Goal: Check status: Check status

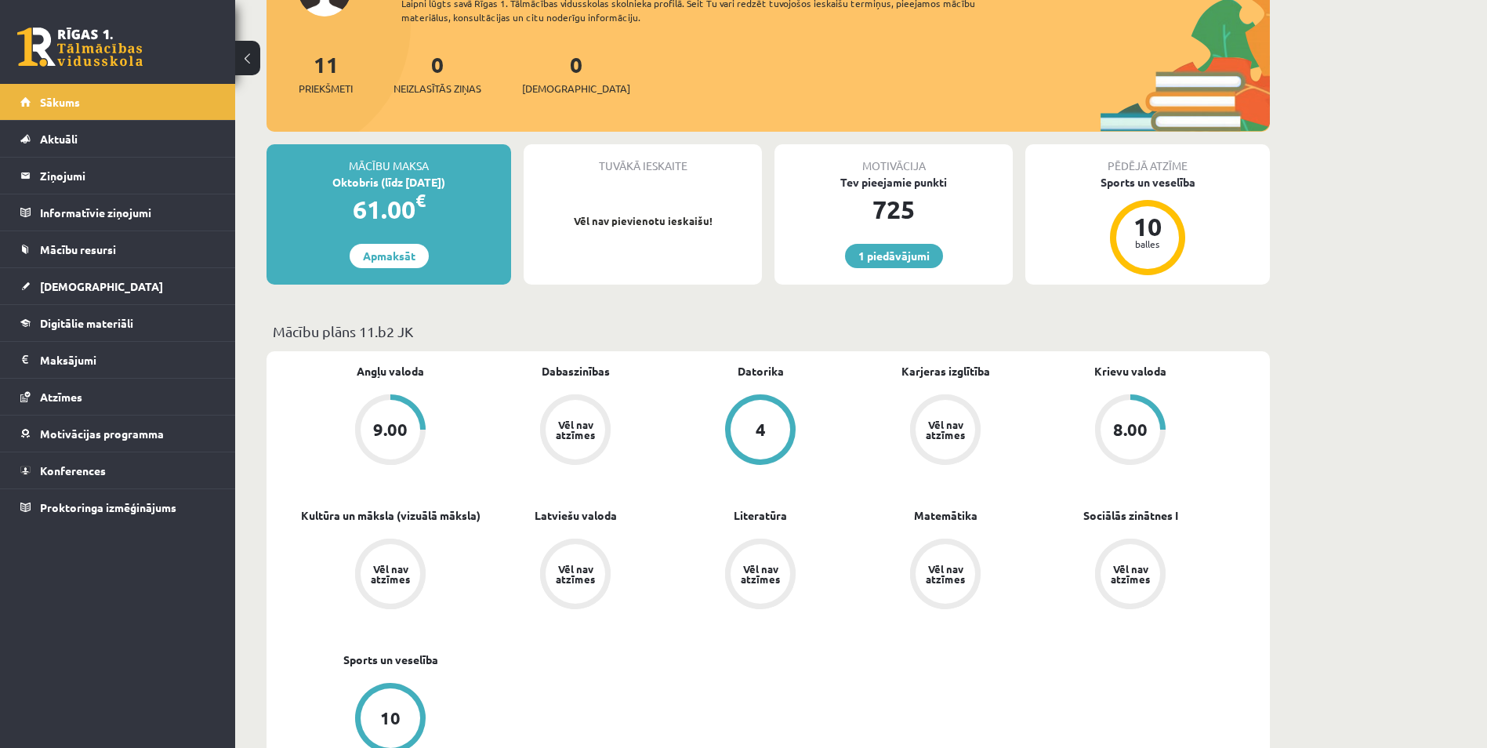
scroll to position [157, 0]
click at [398, 423] on div "9.00" at bounding box center [390, 428] width 34 height 17
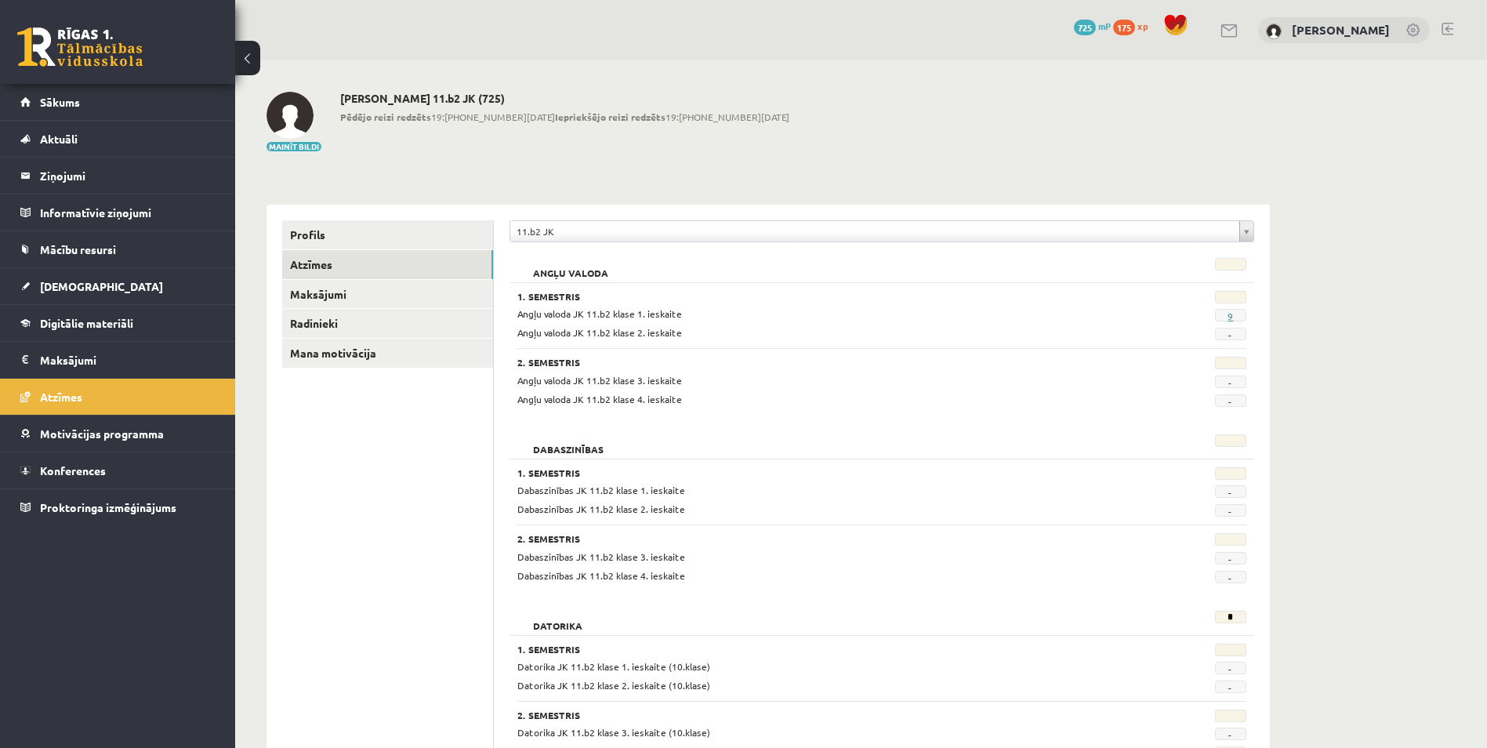
click at [1231, 317] on link "9" at bounding box center [1230, 316] width 5 height 13
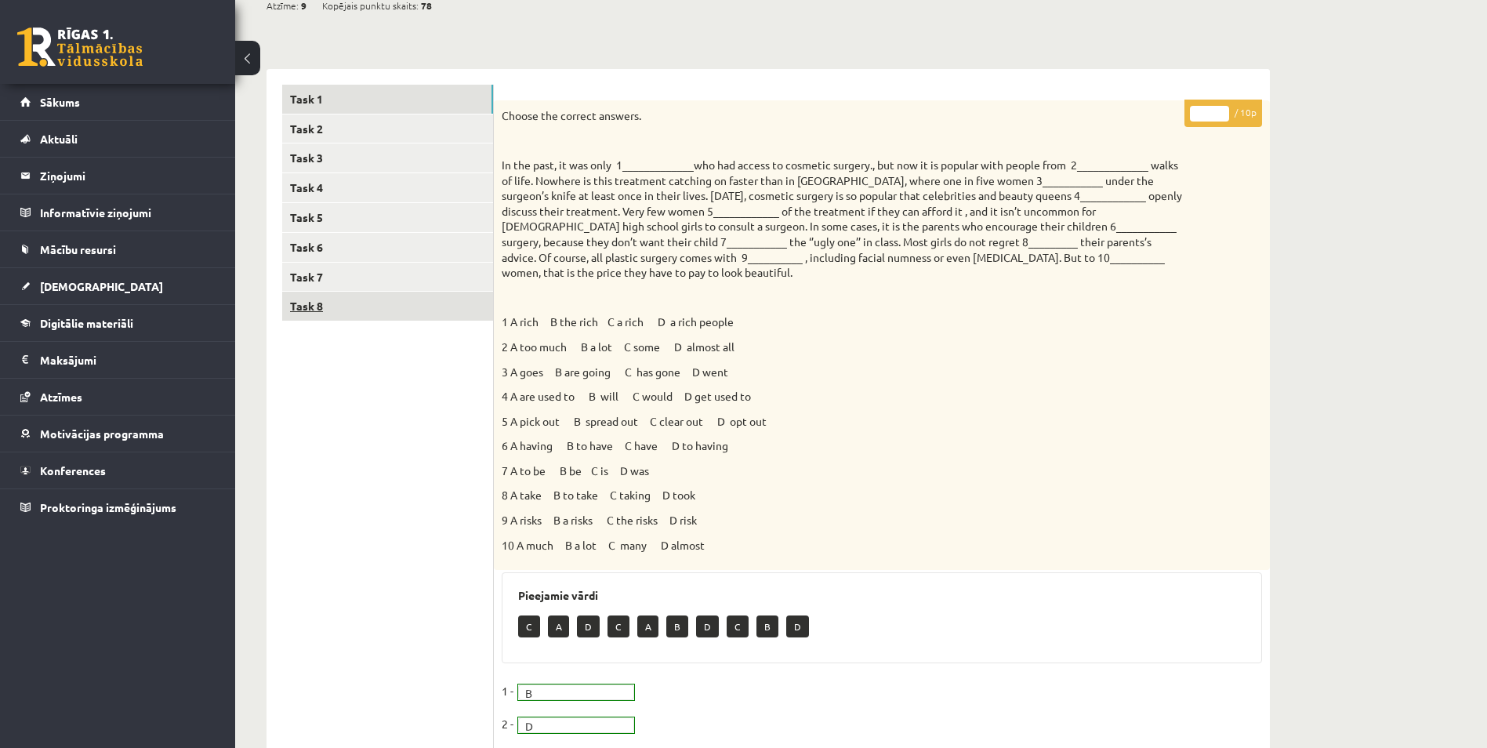
scroll to position [157, 0]
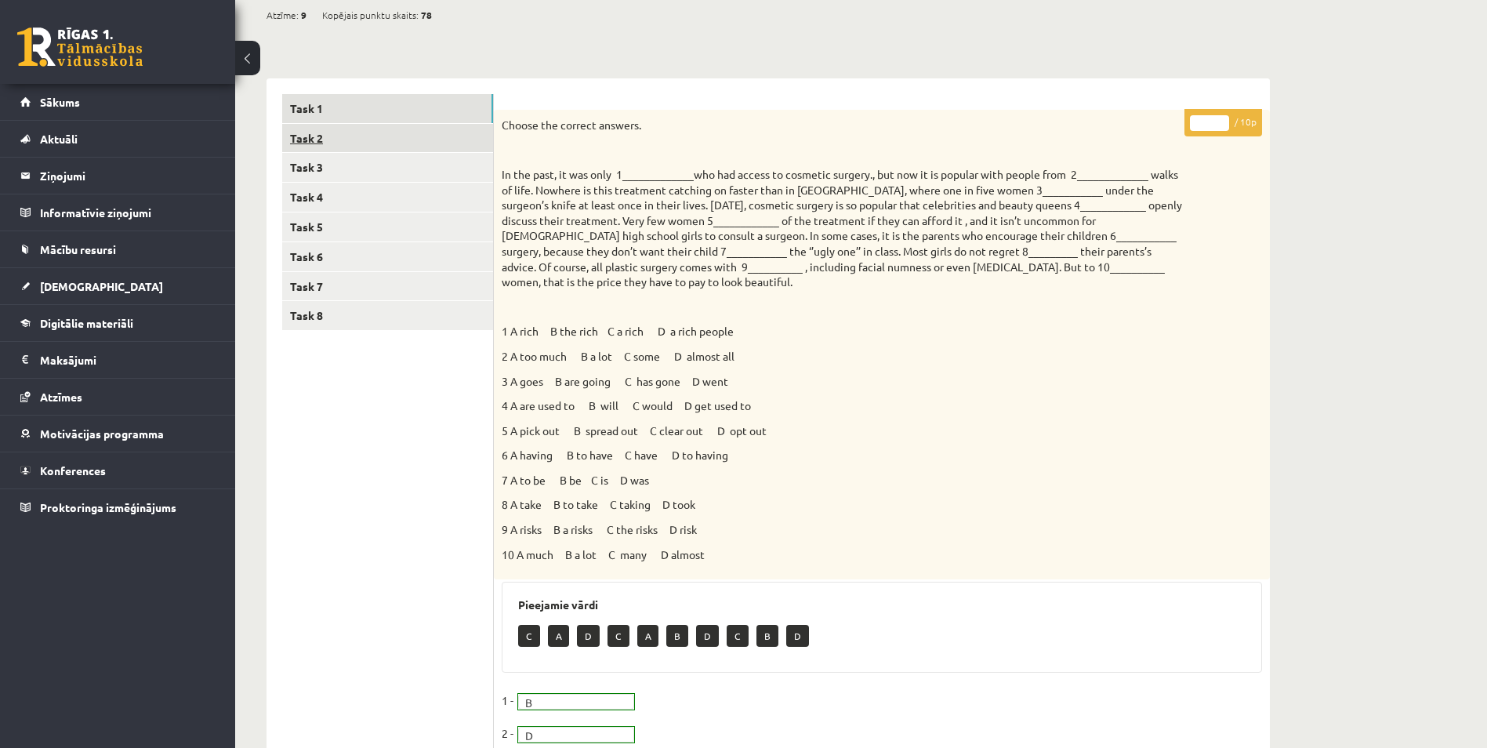
click at [447, 130] on link "Task 2" at bounding box center [387, 138] width 211 height 29
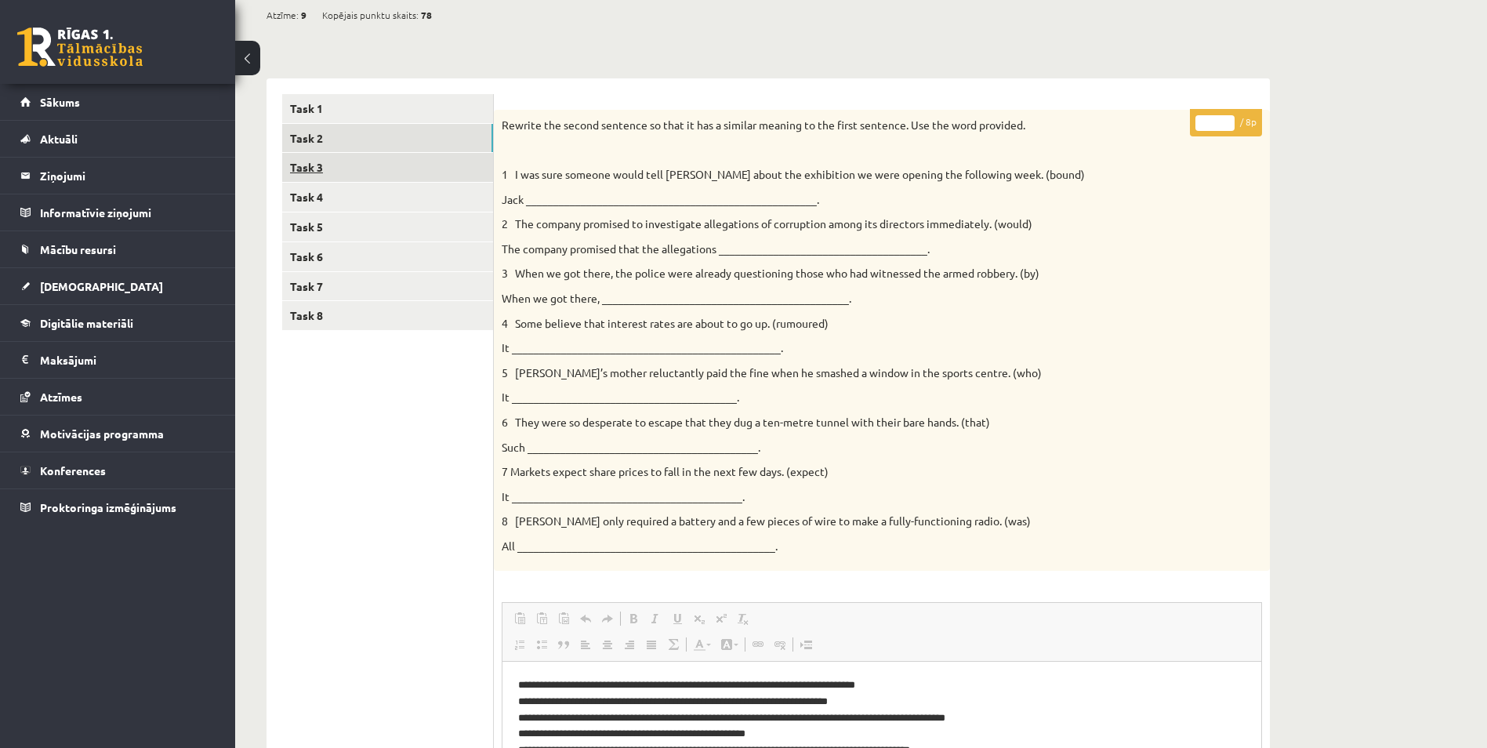
click at [363, 169] on link "Task 3" at bounding box center [387, 167] width 211 height 29
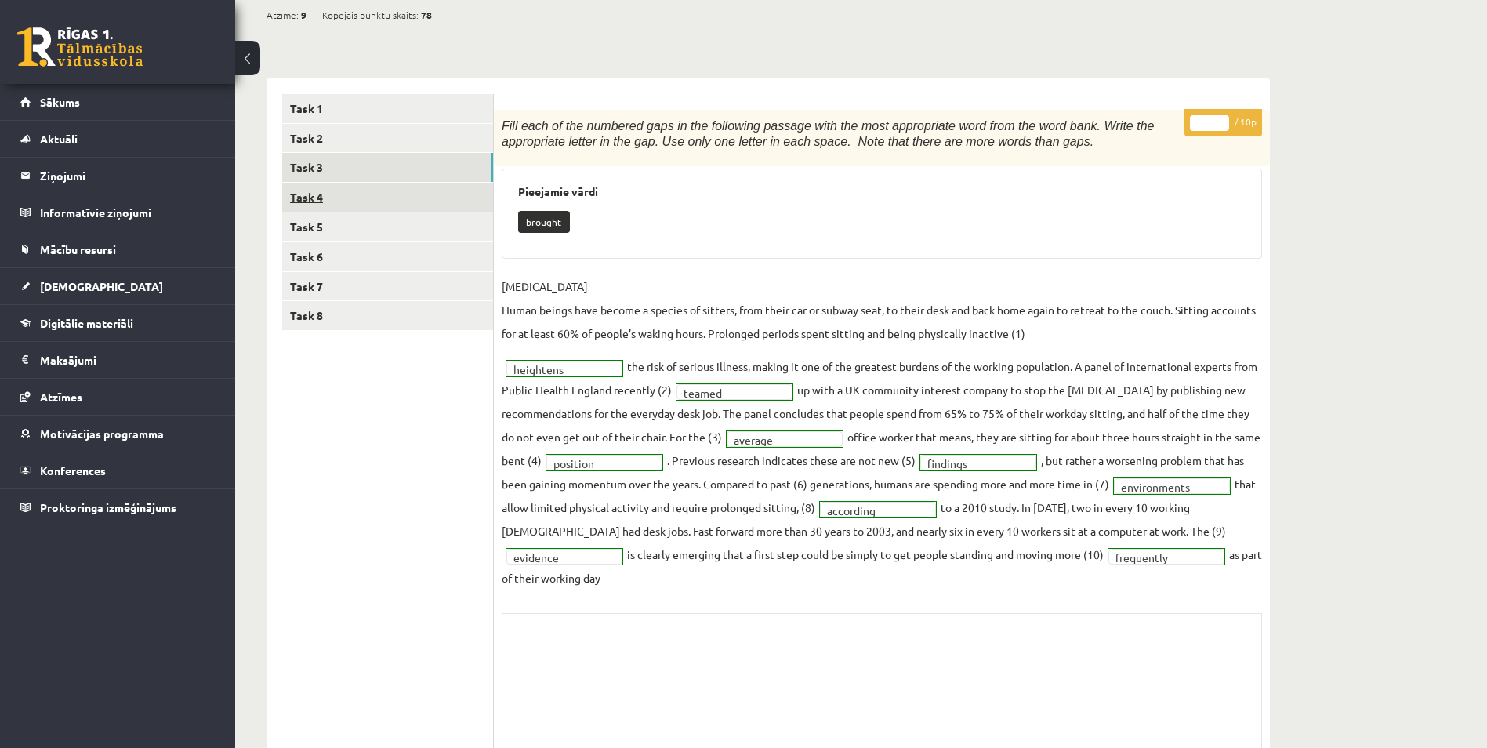
click at [394, 192] on link "Task 4" at bounding box center [387, 197] width 211 height 29
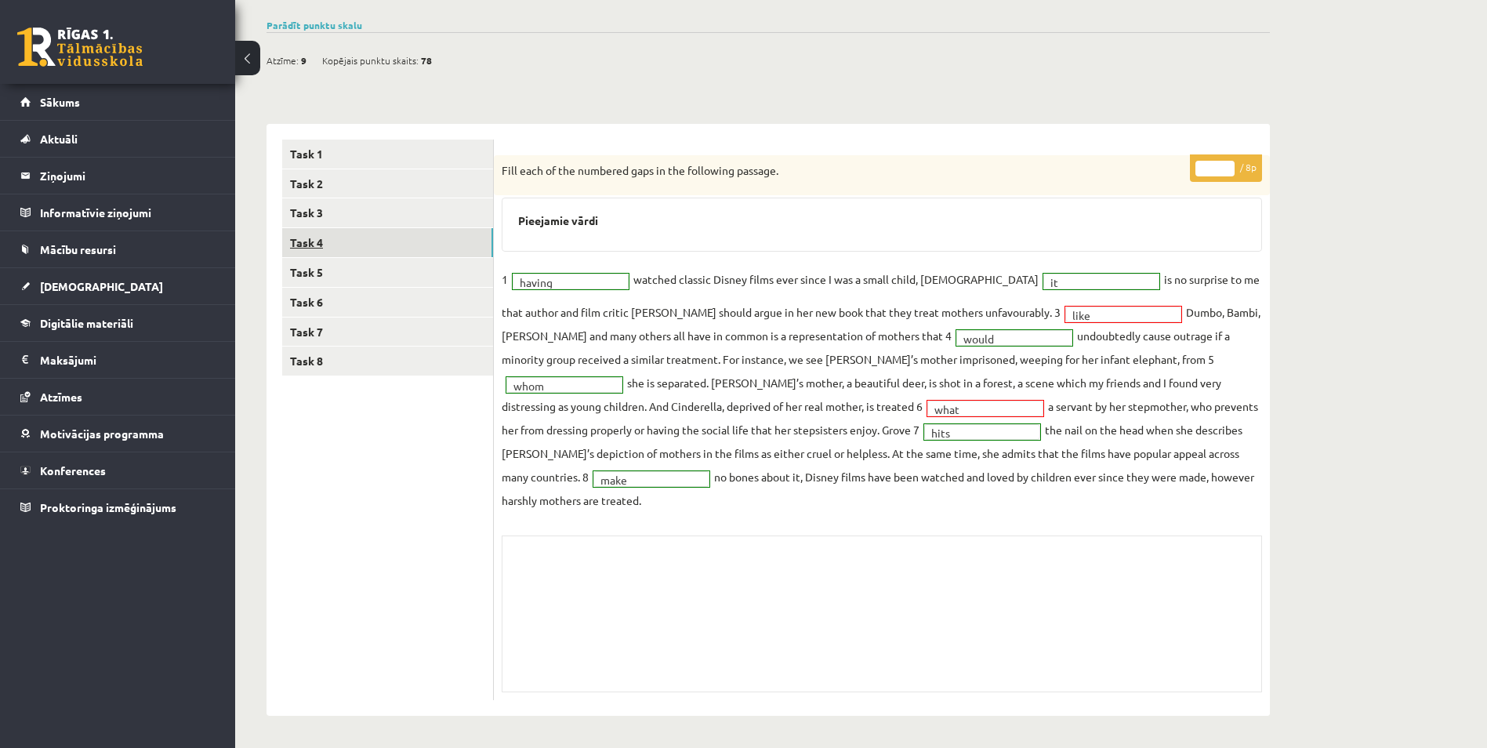
scroll to position [88, 0]
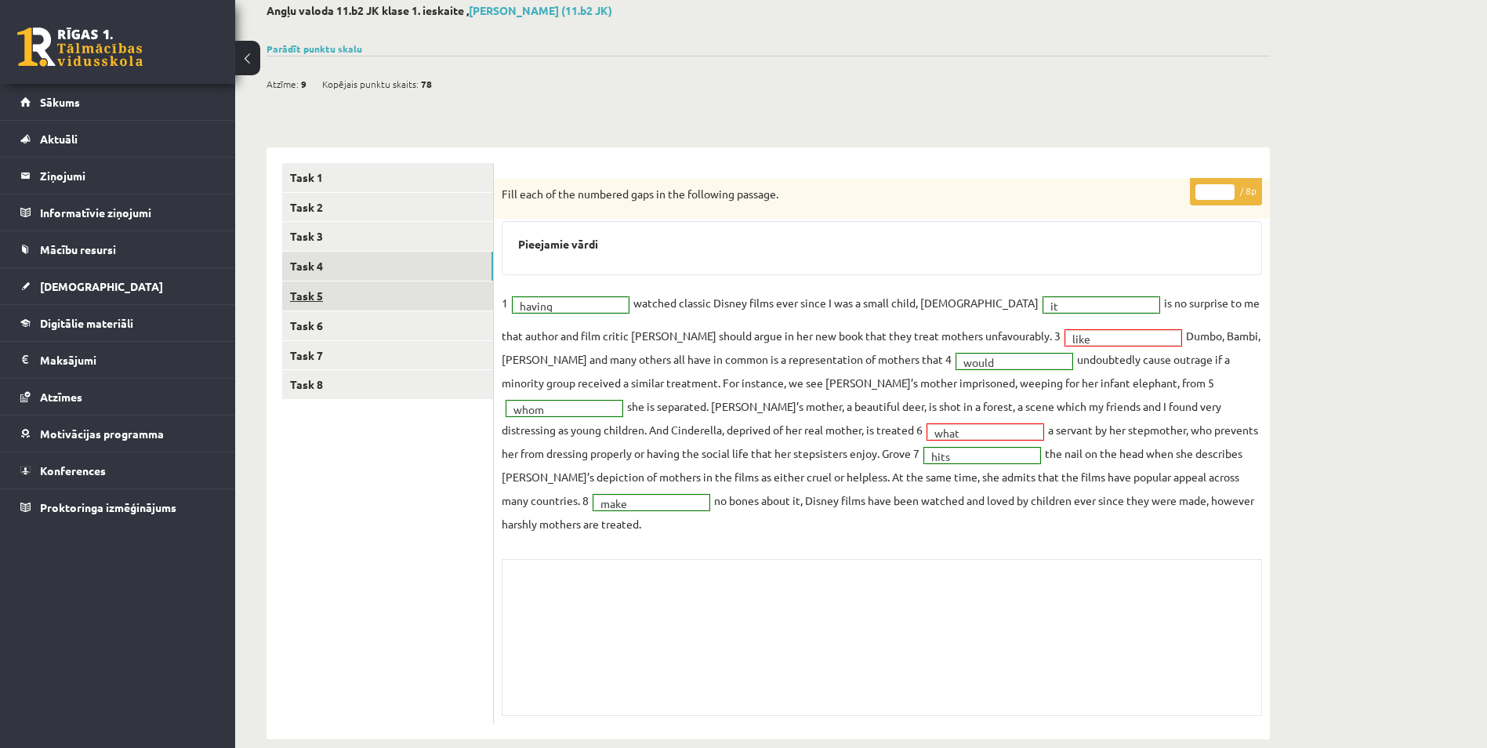
click at [391, 292] on link "Task 5" at bounding box center [387, 295] width 211 height 29
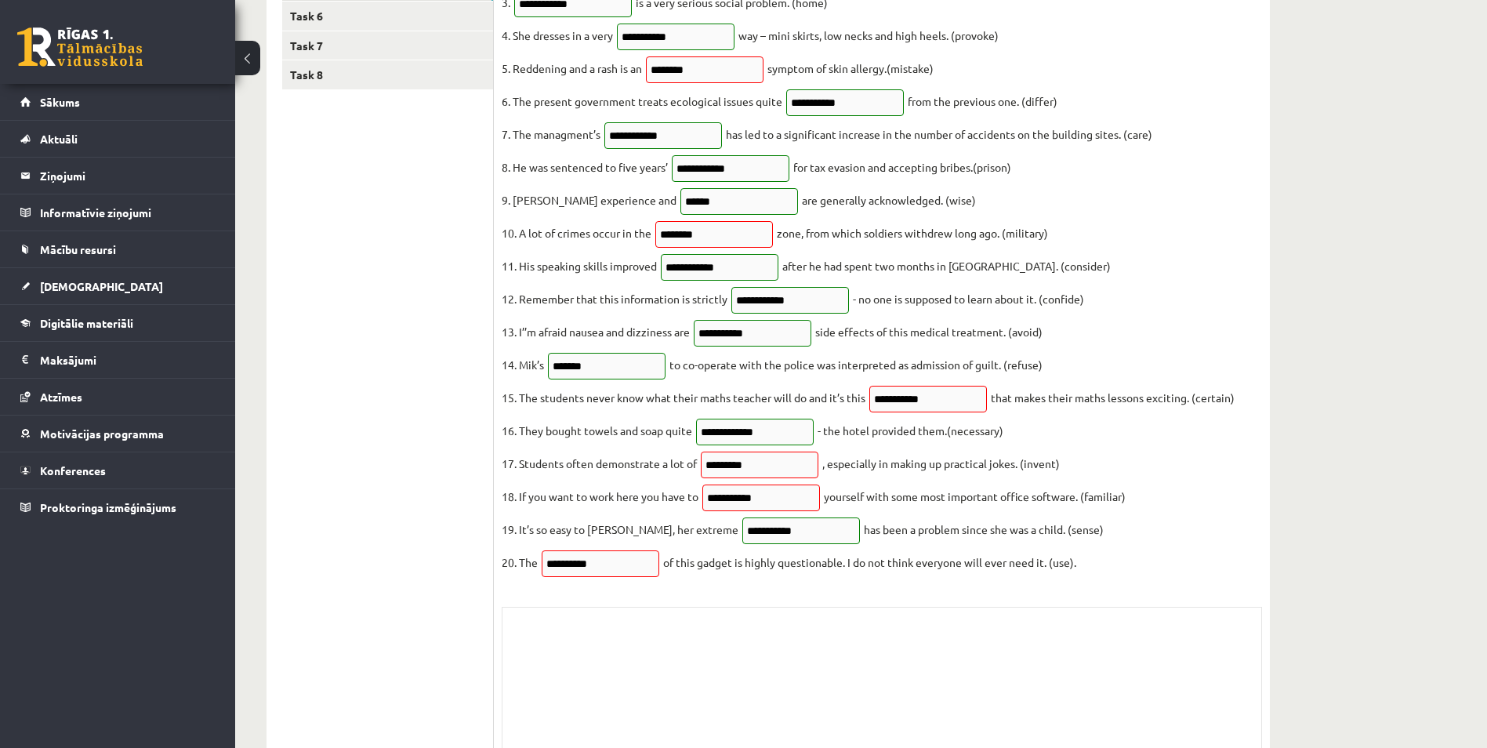
scroll to position [245, 0]
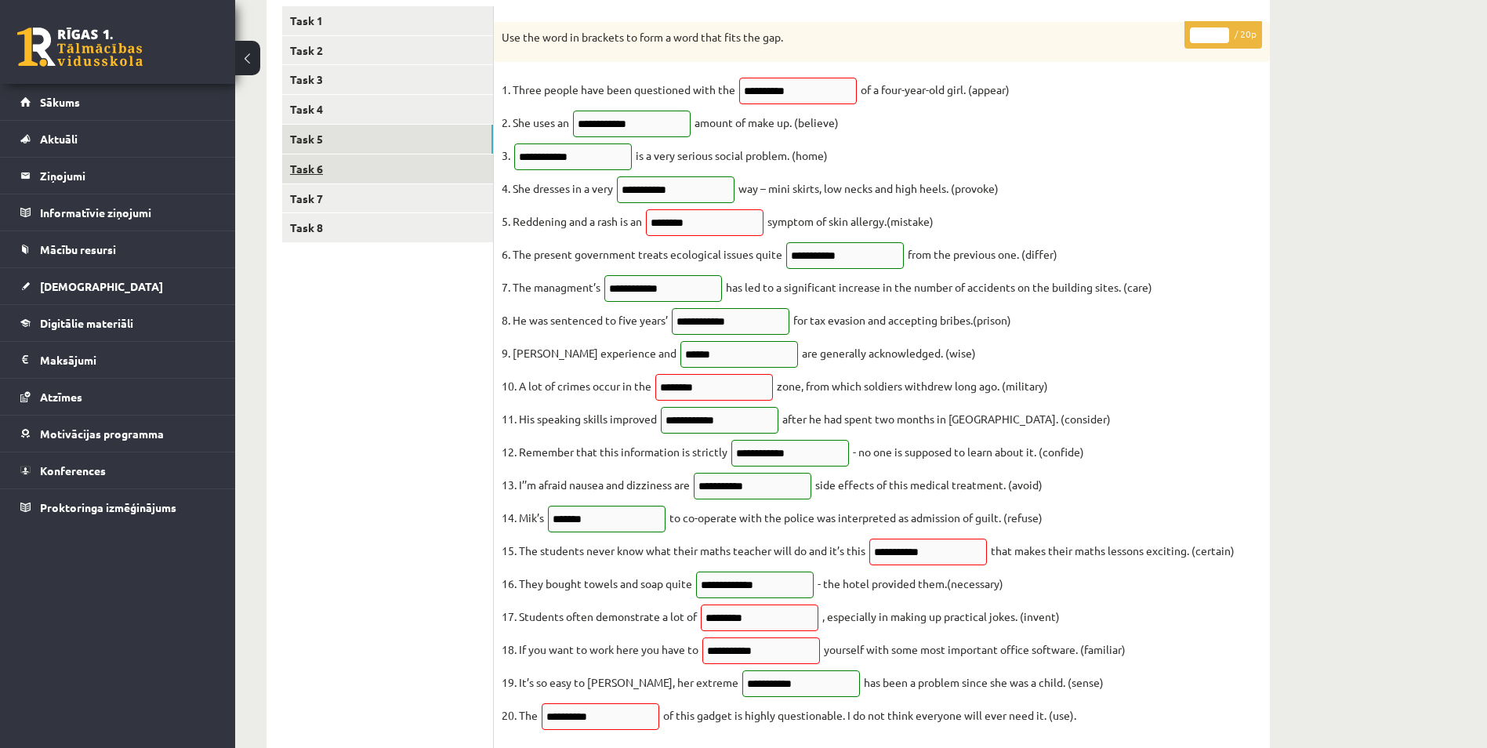
click at [369, 169] on link "Task 6" at bounding box center [387, 168] width 211 height 29
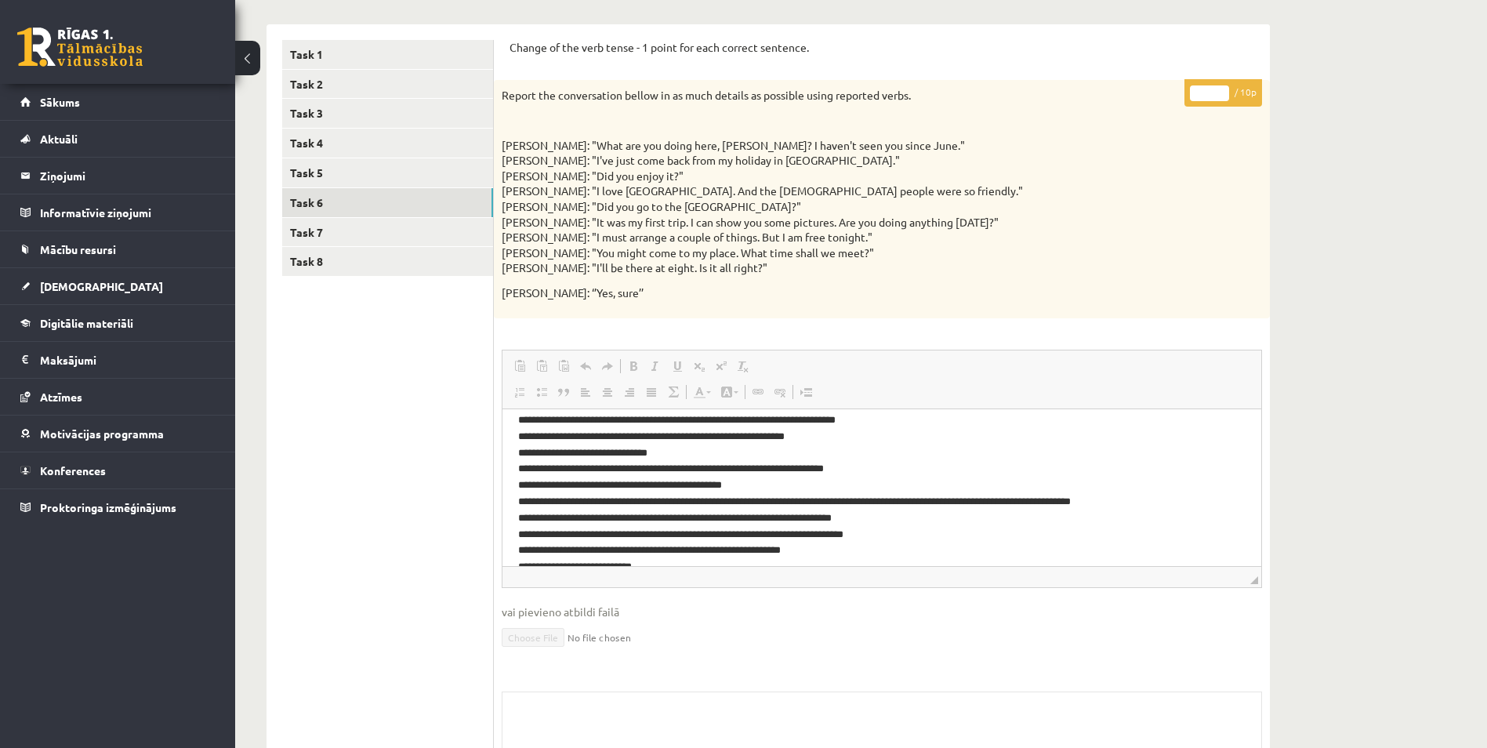
scroll to position [0, 0]
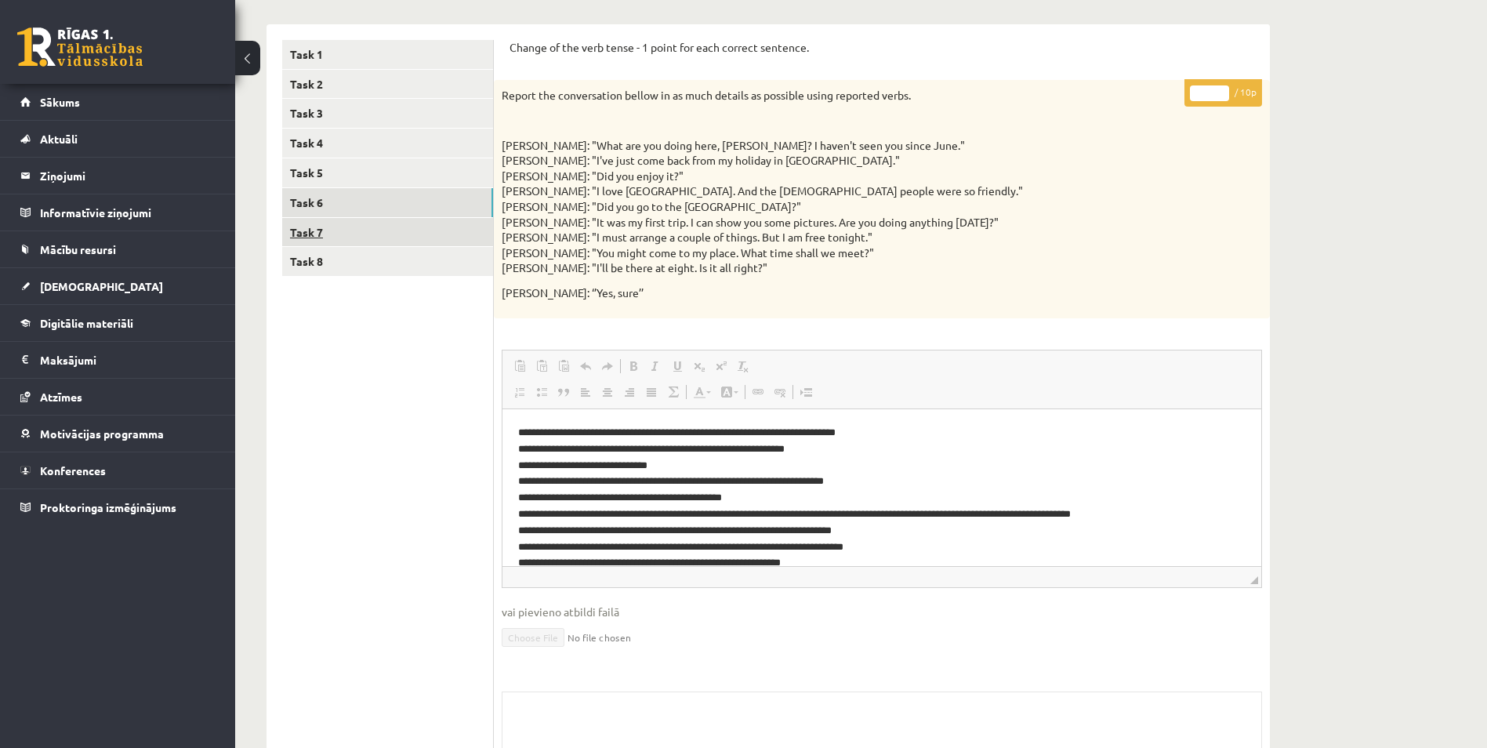
click at [376, 230] on link "Task 7" at bounding box center [387, 232] width 211 height 29
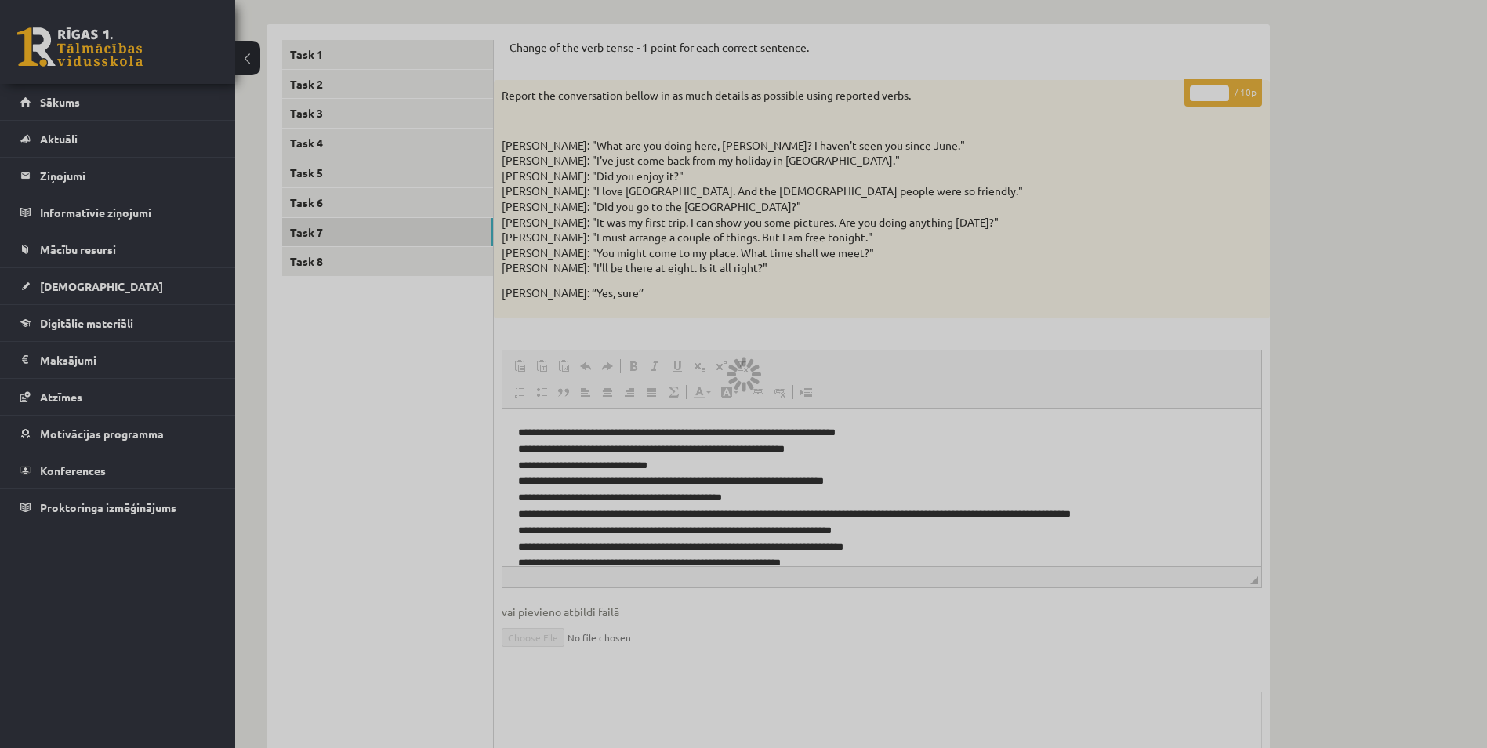
scroll to position [158, 0]
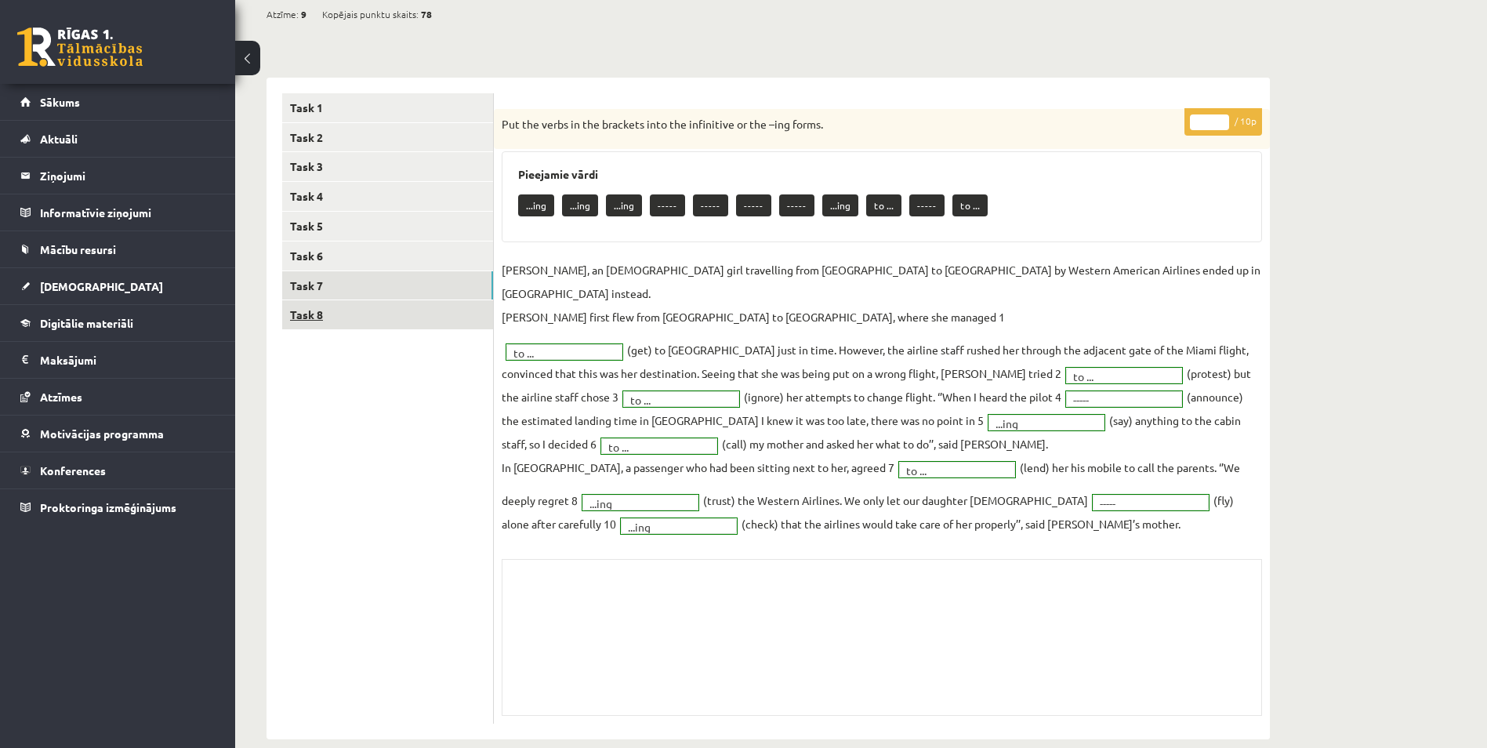
click at [423, 321] on link "Task 8" at bounding box center [387, 314] width 211 height 29
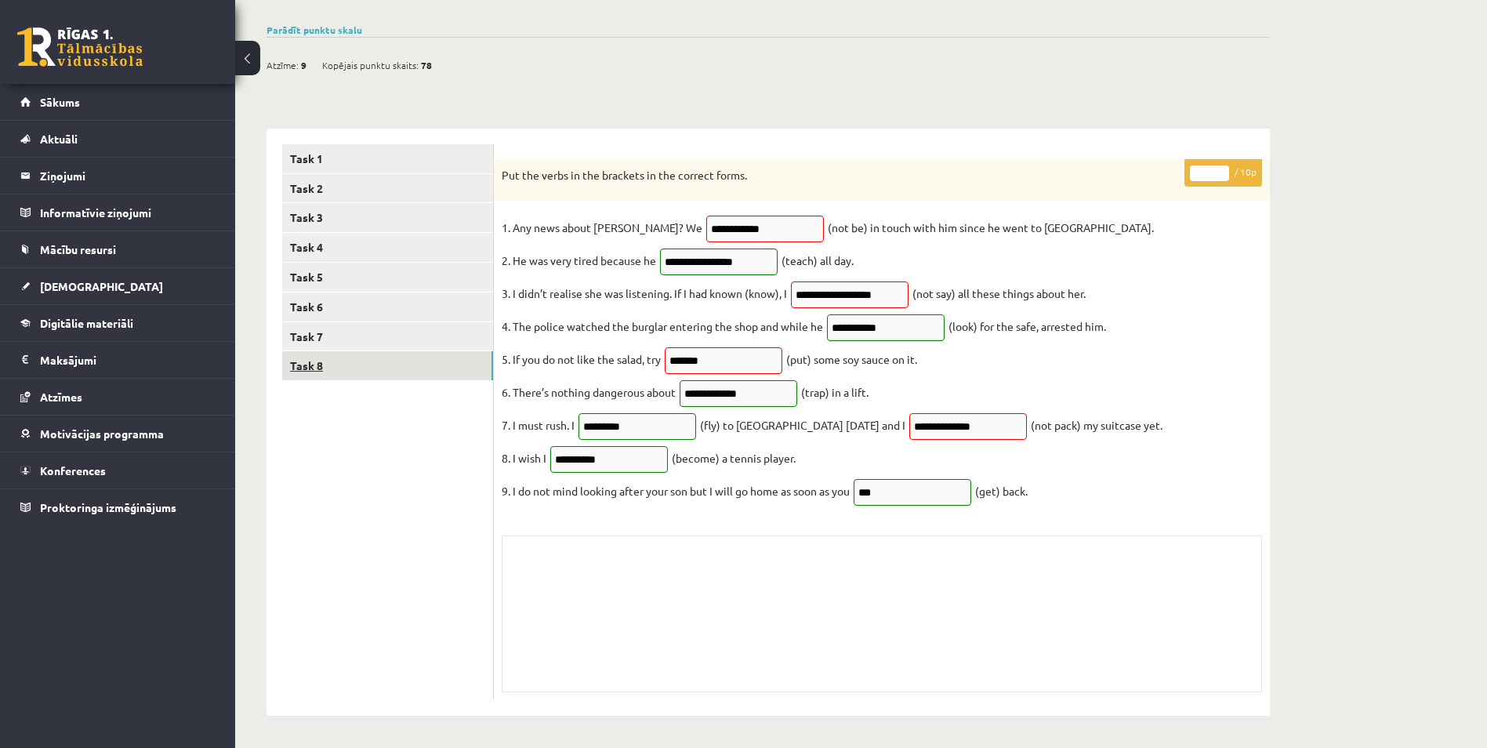
scroll to position [121, 0]
click at [305, 24] on link "Parādīt punktu skalu" at bounding box center [315, 30] width 96 height 13
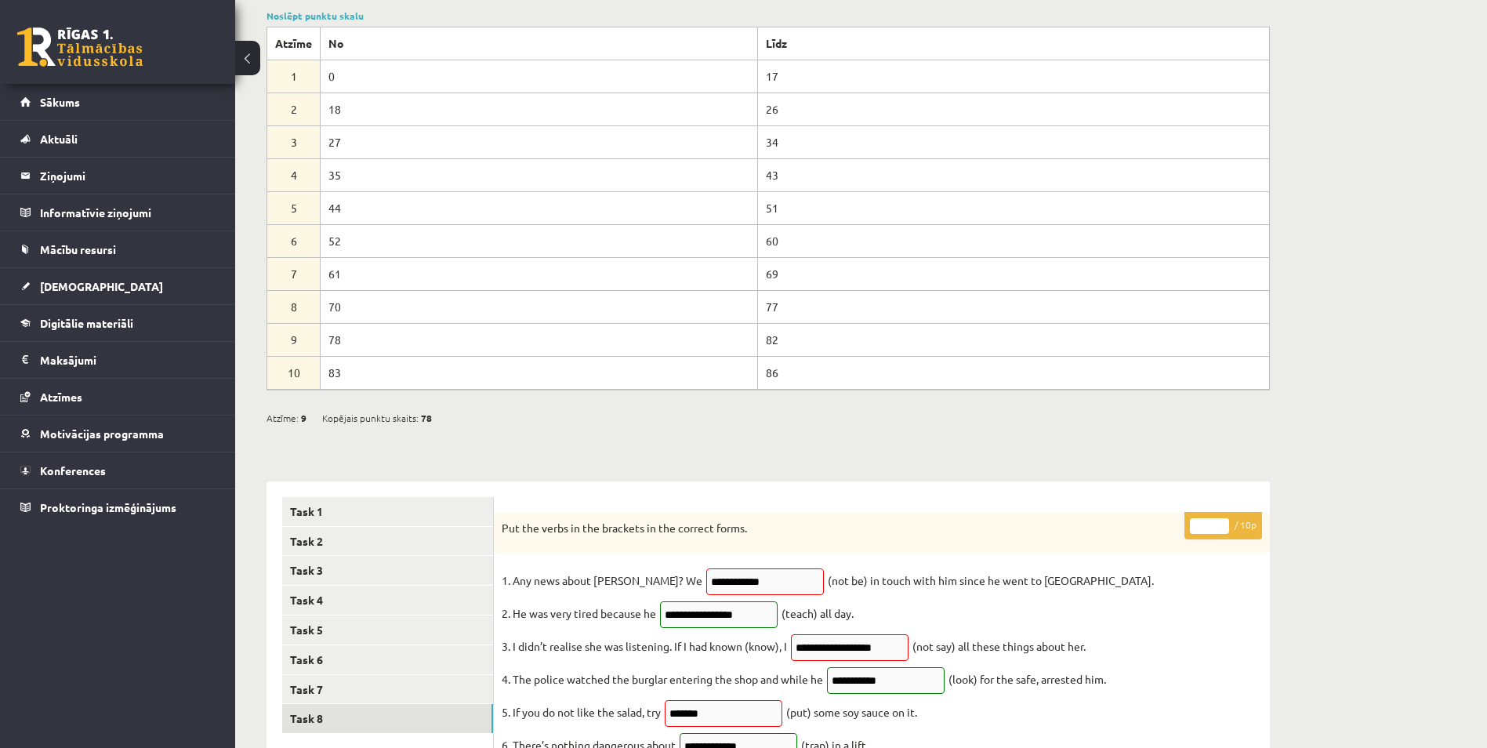
click at [85, 55] on link at bounding box center [79, 46] width 125 height 39
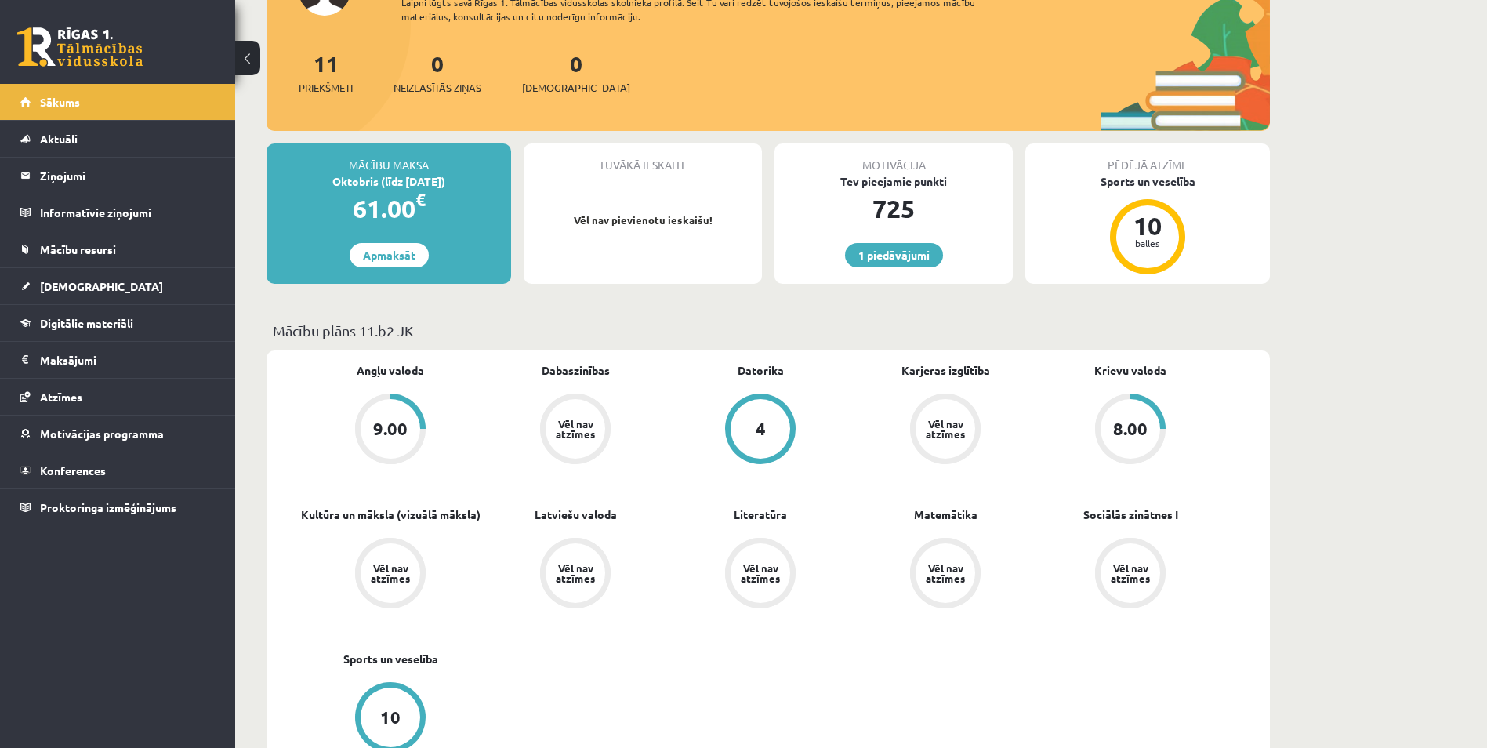
scroll to position [235, 0]
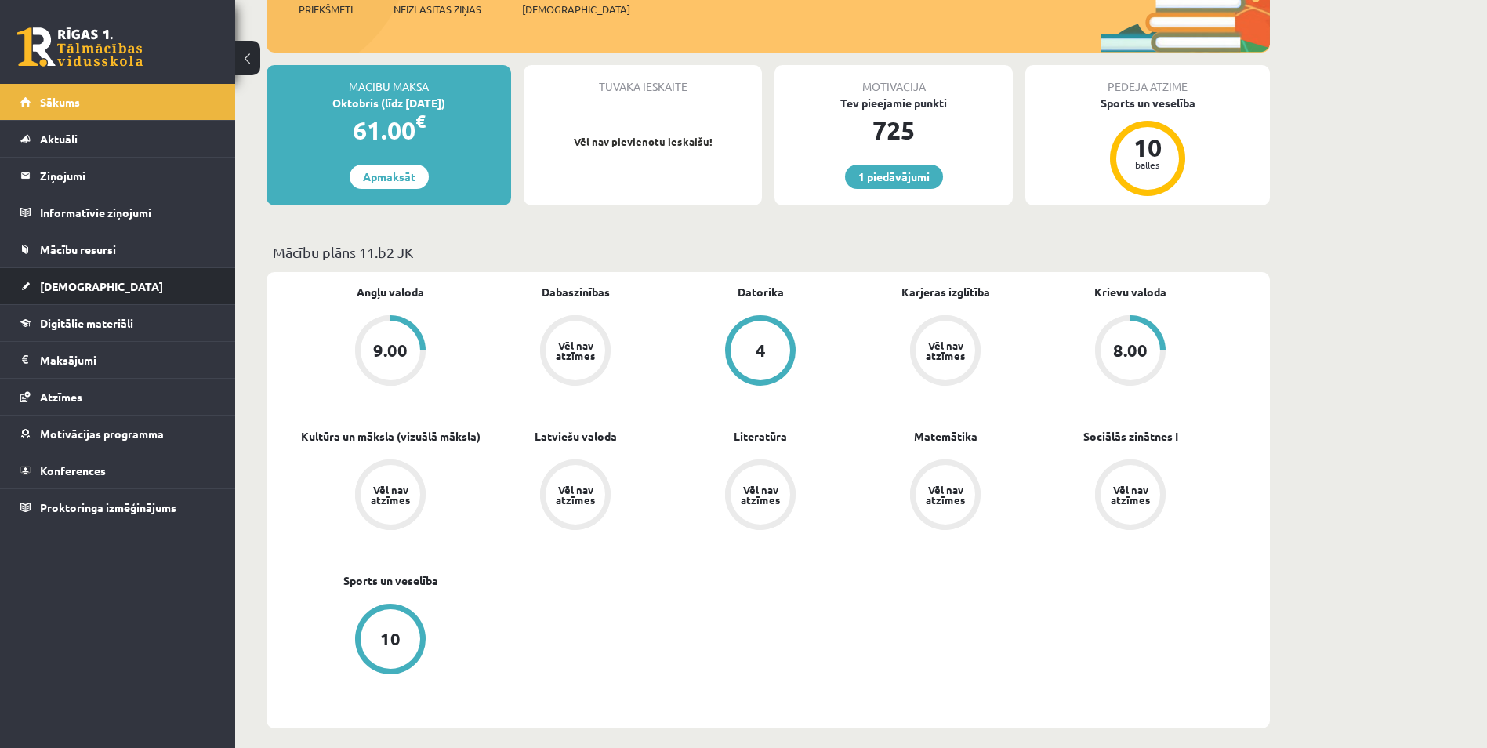
click at [169, 284] on link "[DEMOGRAPHIC_DATA]" at bounding box center [117, 286] width 195 height 36
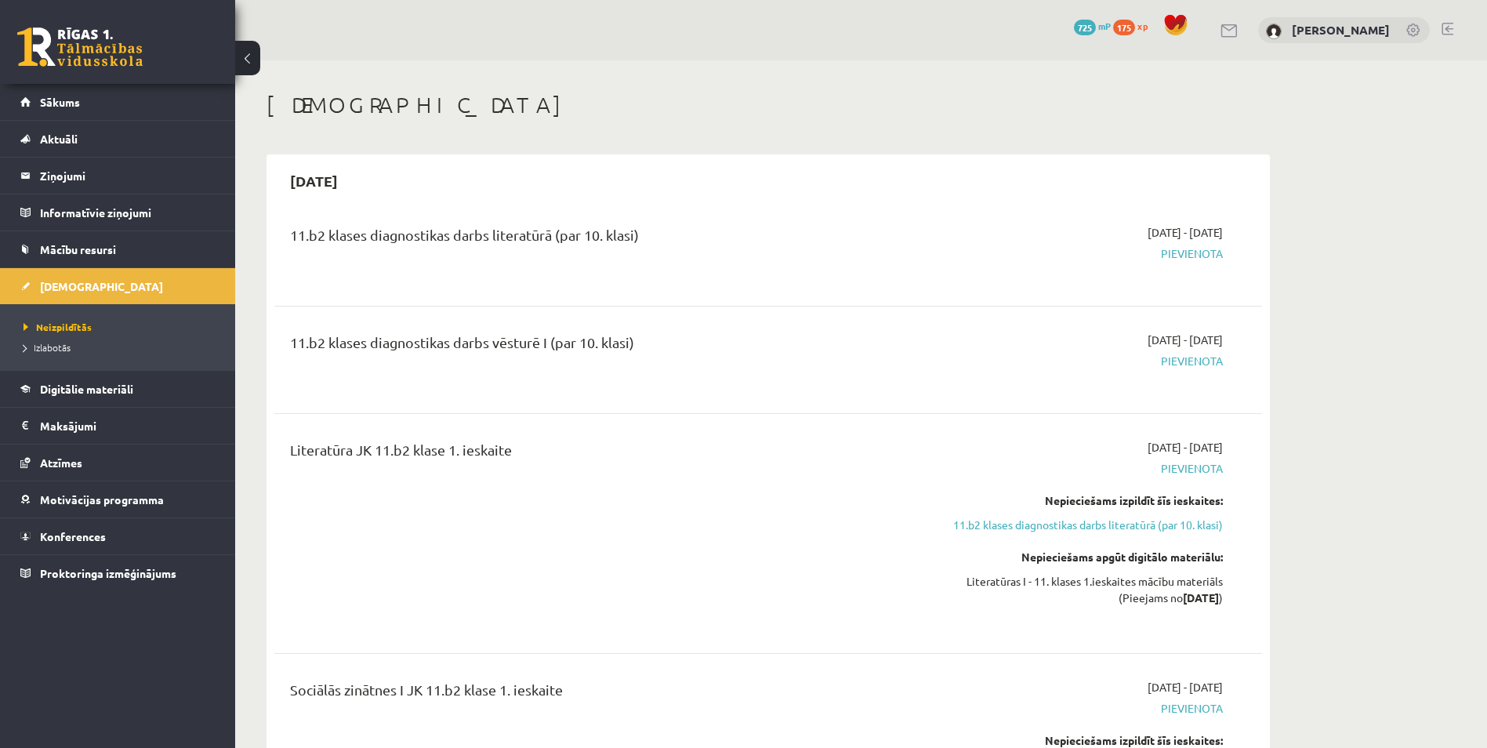
click at [97, 47] on link at bounding box center [79, 46] width 125 height 39
